Goal: Information Seeking & Learning: Learn about a topic

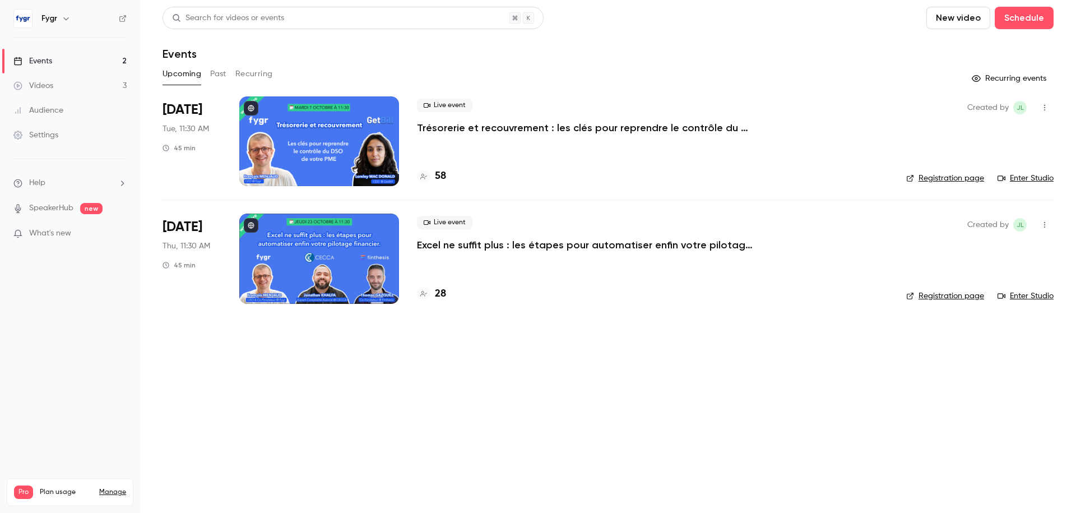
click at [441, 292] on h4 "28" at bounding box center [440, 293] width 11 height 15
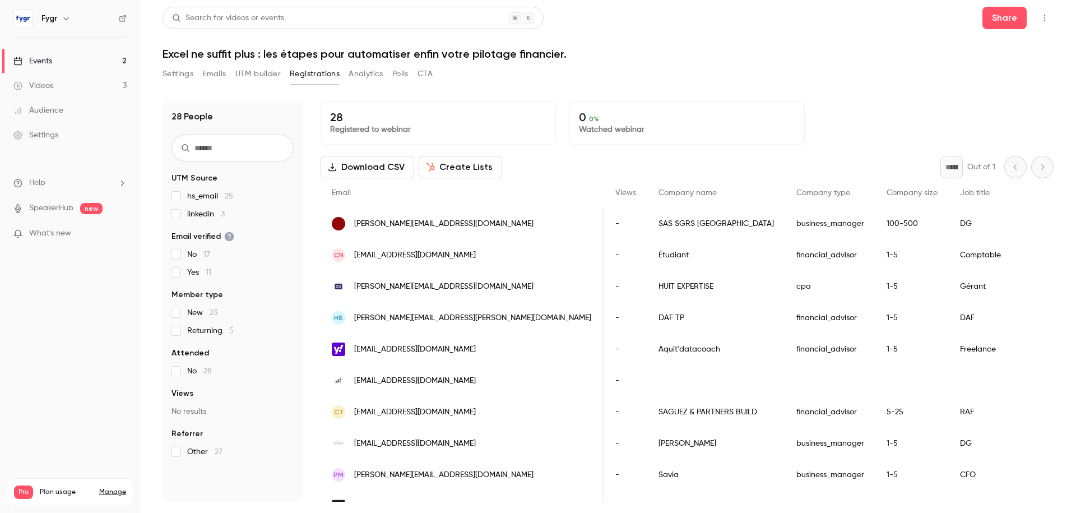
scroll to position [0, 335]
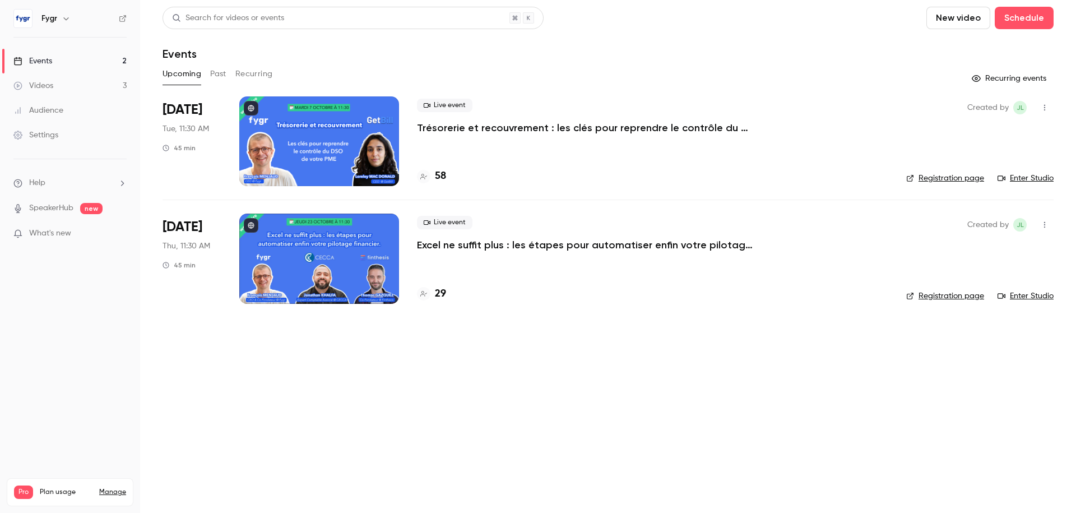
click at [438, 292] on h4 "29" at bounding box center [440, 293] width 11 height 15
